Goal: Task Accomplishment & Management: Manage account settings

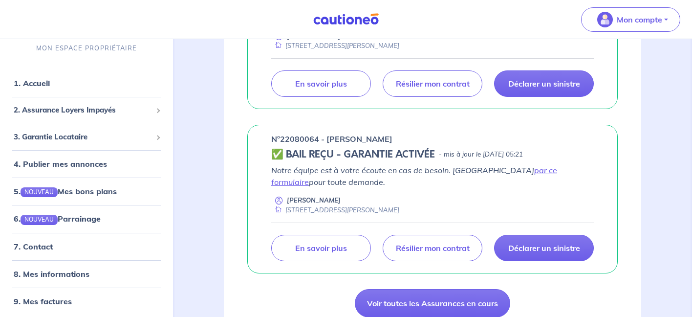
scroll to position [255, 0]
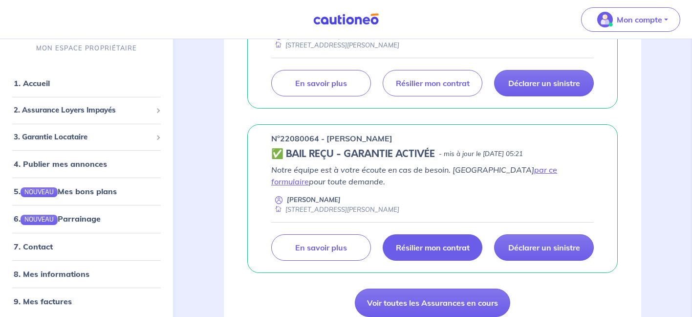
click at [426, 247] on p "Résilier mon contrat" at bounding box center [433, 247] width 74 height 10
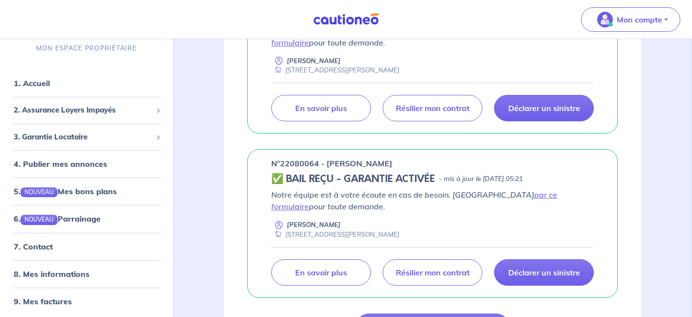
scroll to position [227, 0]
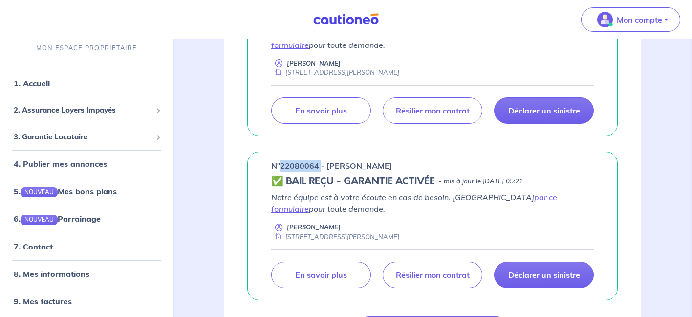
drag, startPoint x: 319, startPoint y: 166, endPoint x: 282, endPoint y: 165, distance: 36.6
click at [282, 165] on p "n°22080064 - [PERSON_NAME]" at bounding box center [331, 166] width 121 height 12
copy p "22080064"
drag, startPoint x: 282, startPoint y: 165, endPoint x: 324, endPoint y: 8, distance: 162.4
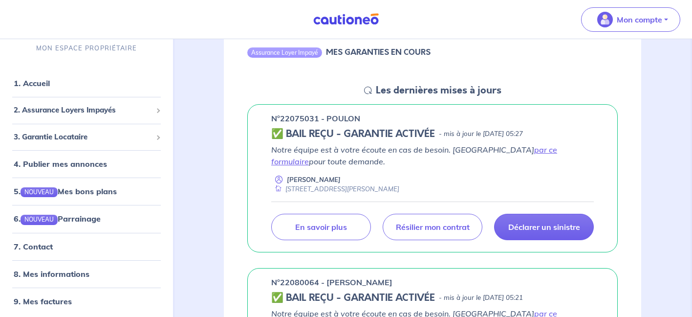
scroll to position [108, 0]
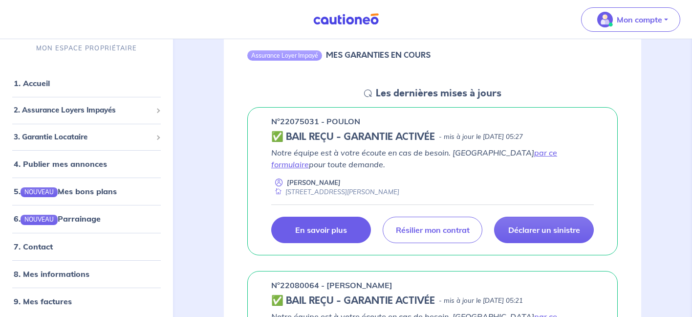
click at [311, 231] on p "En savoir plus" at bounding box center [321, 230] width 52 height 10
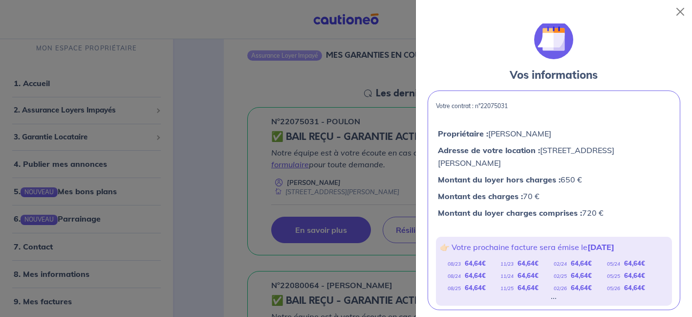
scroll to position [0, 0]
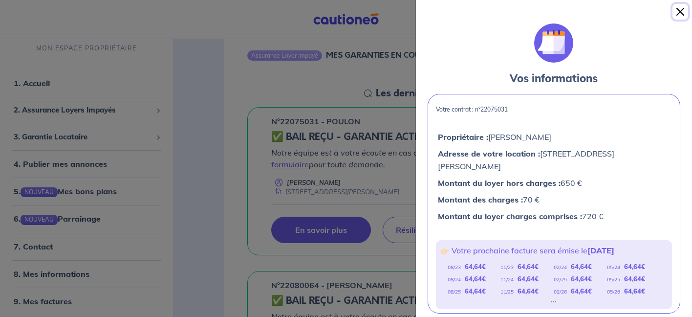
click at [679, 11] on button "Close" at bounding box center [680, 12] width 16 height 16
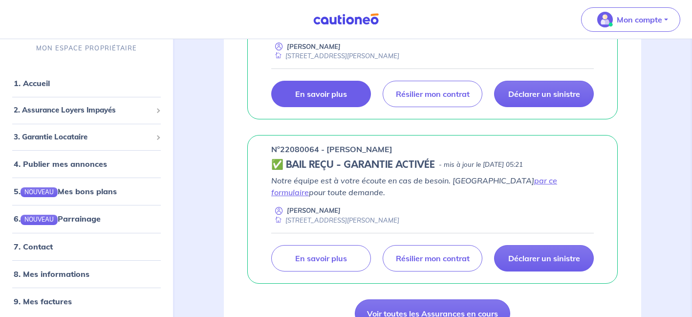
scroll to position [257, 0]
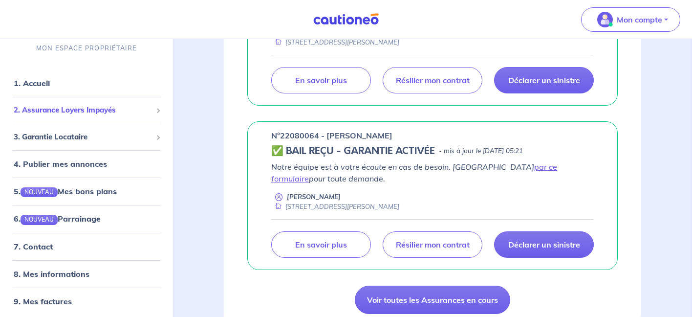
click at [140, 112] on span "2. Assurance Loyers Impayés" at bounding box center [83, 110] width 138 height 11
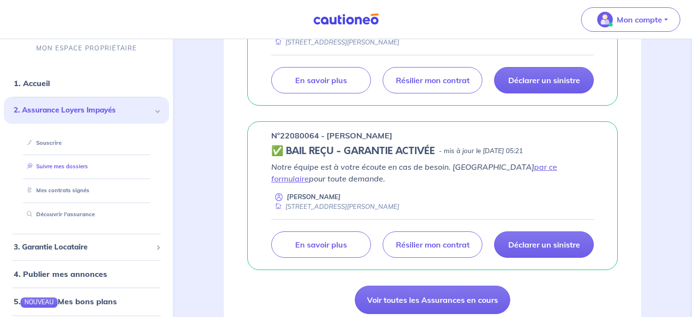
click at [88, 170] on link "Suivre mes dossiers" at bounding box center [55, 166] width 65 height 7
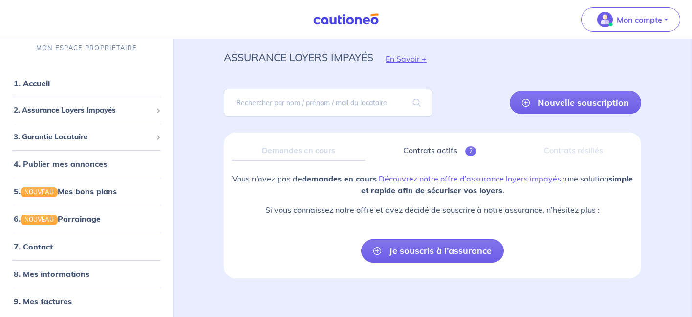
scroll to position [34, 0]
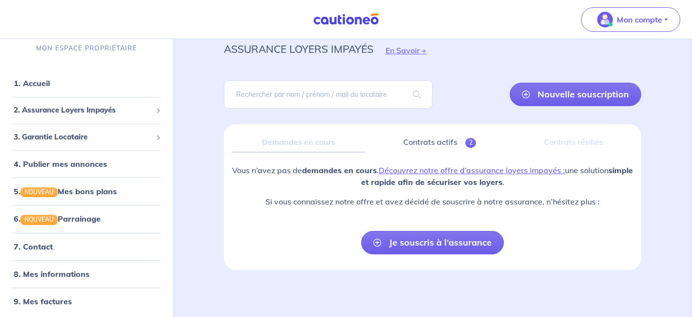
click at [561, 142] on div "Contrats résiliés" at bounding box center [573, 142] width 119 height 21
click at [313, 146] on div "Demandes en cours" at bounding box center [298, 142] width 133 height 21
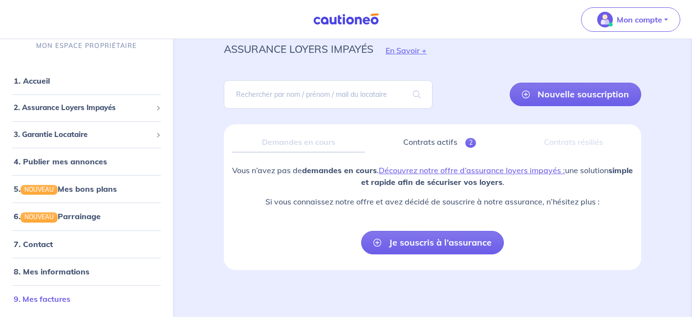
click at [70, 303] on link "9. Mes factures" at bounding box center [42, 298] width 57 height 10
